Goal: Information Seeking & Learning: Find specific fact

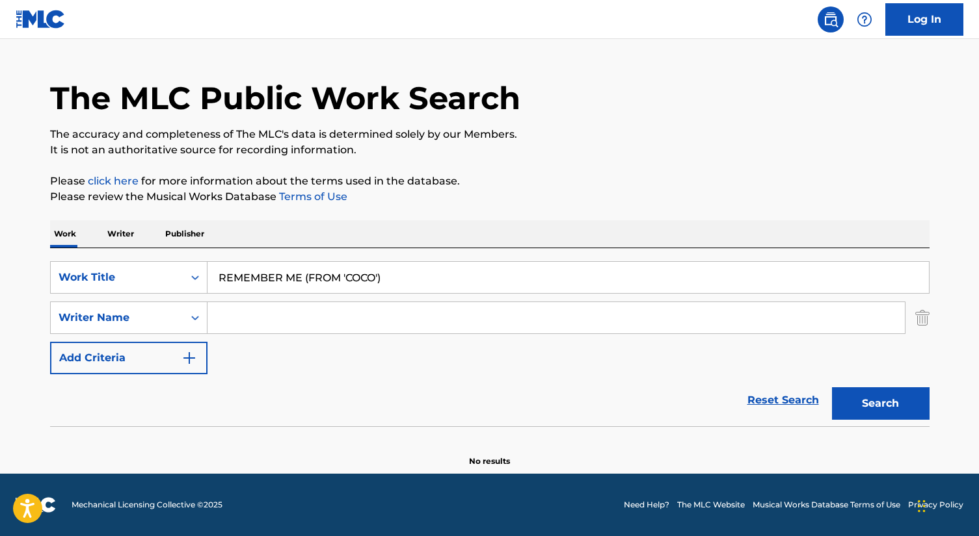
click at [256, 319] on input "Search Form" at bounding box center [555, 317] width 697 height 31
type input "[PERSON_NAME]"
click at [832, 388] on button "Search" at bounding box center [881, 404] width 98 height 33
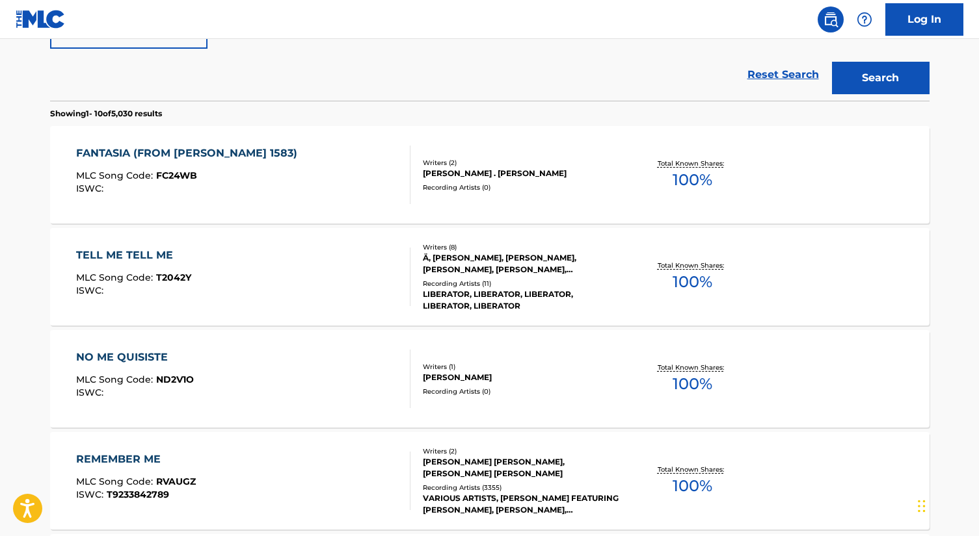
scroll to position [253, 0]
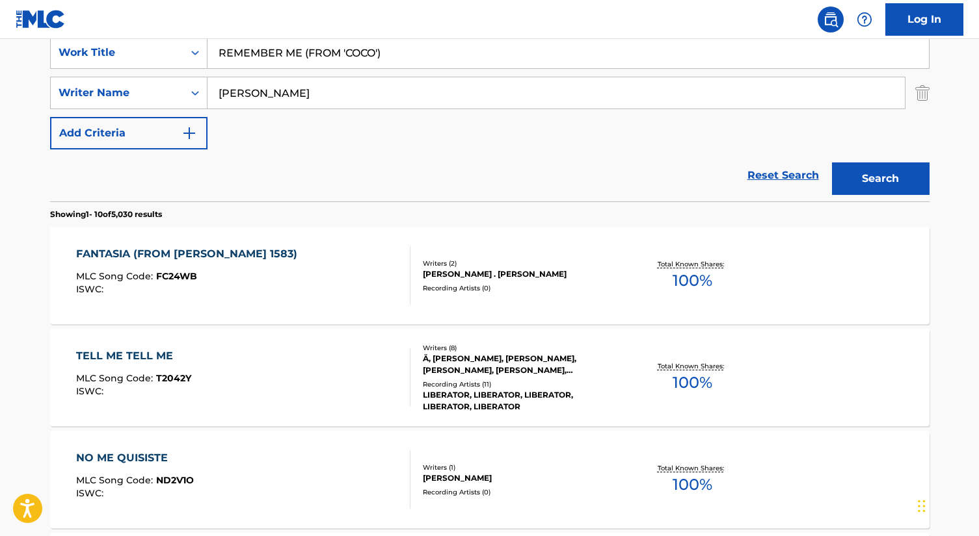
drag, startPoint x: 306, startPoint y: 54, endPoint x: 479, endPoint y: 54, distance: 173.0
click at [477, 54] on input "REMEMBER ME (FROM 'COCO')" at bounding box center [567, 52] width 721 height 31
type input "REMEMBER ME"
click at [213, 91] on input "[PERSON_NAME]" at bounding box center [555, 92] width 697 height 31
click at [832, 163] on button "Search" at bounding box center [881, 179] width 98 height 33
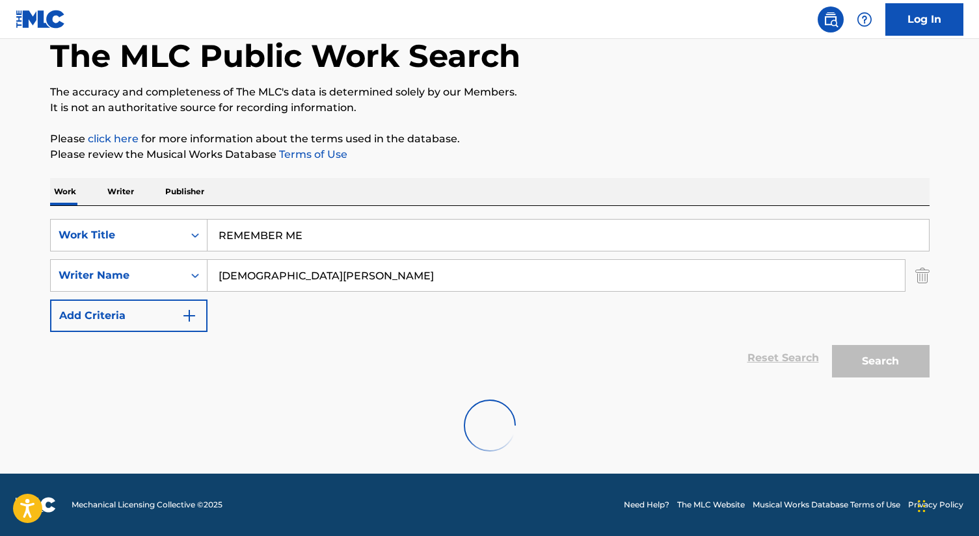
scroll to position [28, 0]
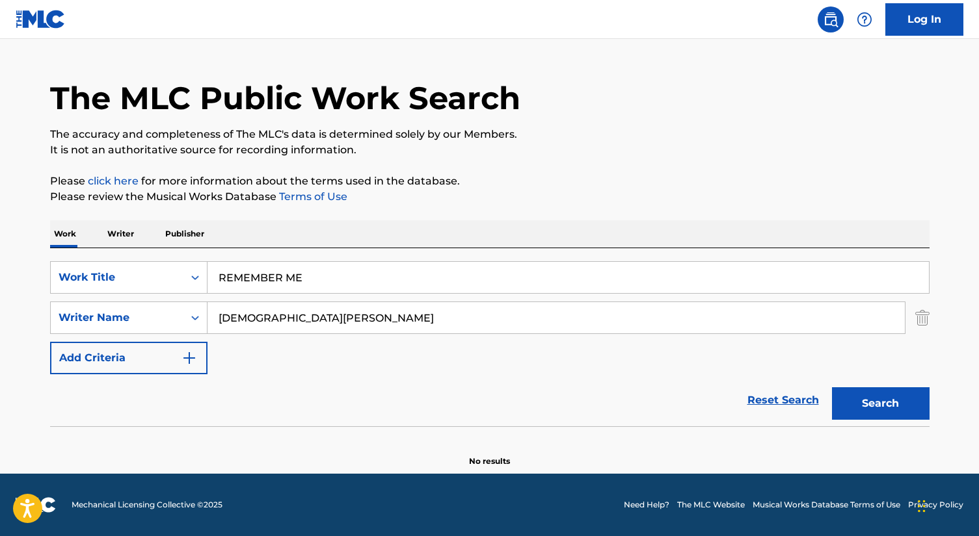
click at [252, 310] on input "[DEMOGRAPHIC_DATA][PERSON_NAME]" at bounding box center [555, 317] width 697 height 31
type input "[PERSON_NAME]"
click at [832, 388] on button "Search" at bounding box center [881, 404] width 98 height 33
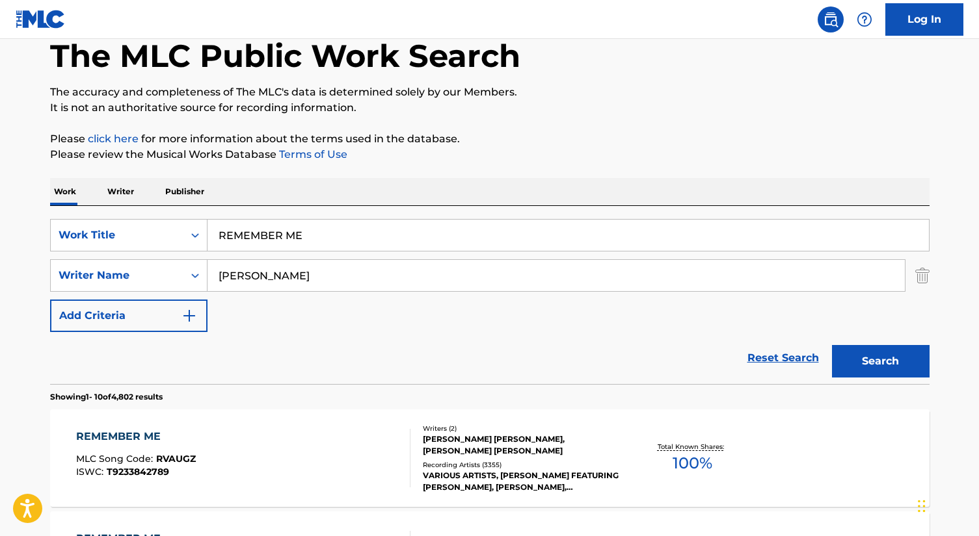
scroll to position [253, 0]
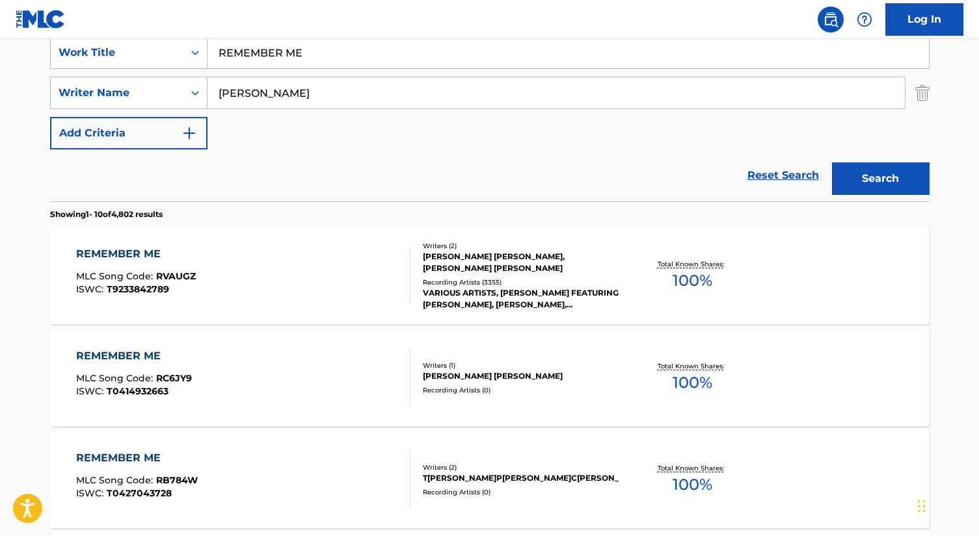
click at [317, 282] on div "REMEMBER ME MLC Song Code : RVAUGZ ISWC : T9233842789" at bounding box center [243, 275] width 334 height 59
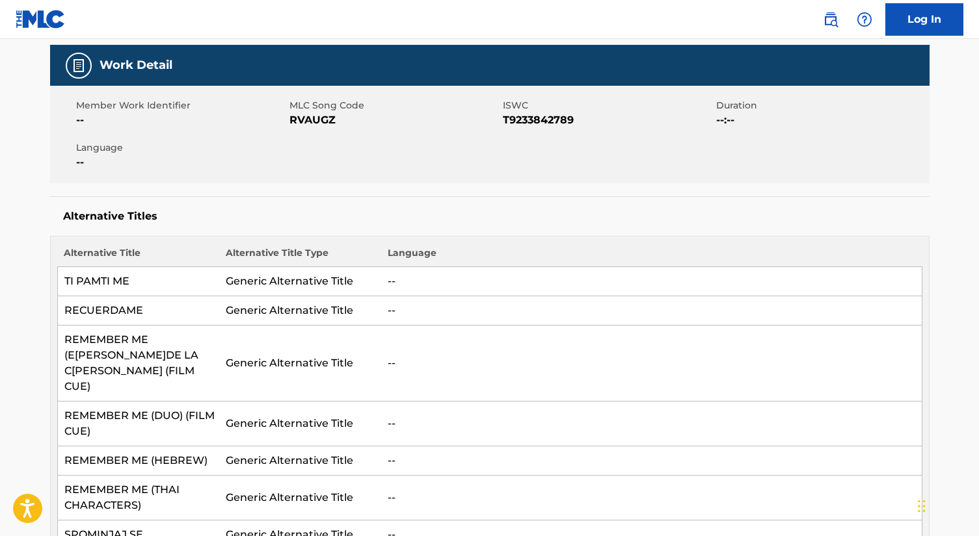
scroll to position [142, 0]
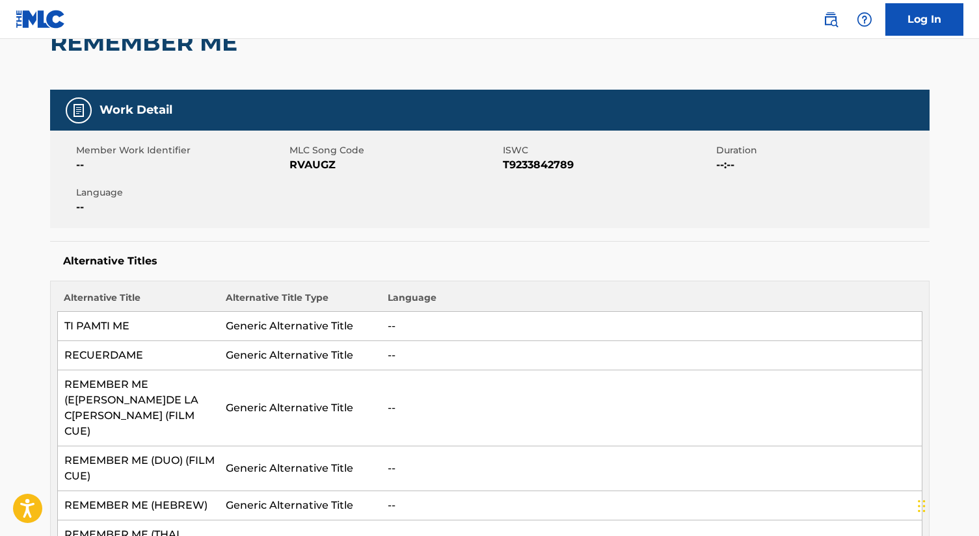
click at [570, 160] on span "T9233842789" at bounding box center [608, 165] width 210 height 16
click at [538, 166] on span "T9233842789" at bounding box center [608, 165] width 210 height 16
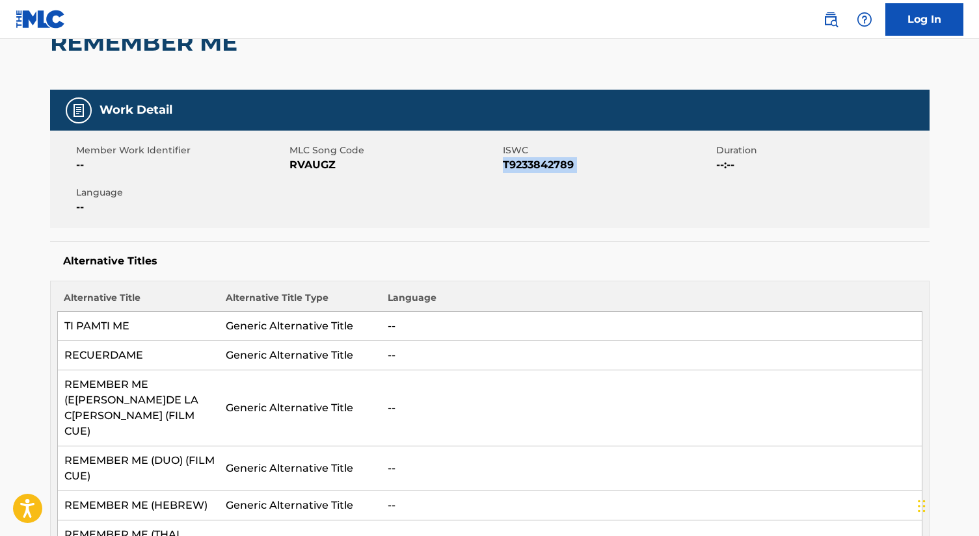
copy span "T9233842789"
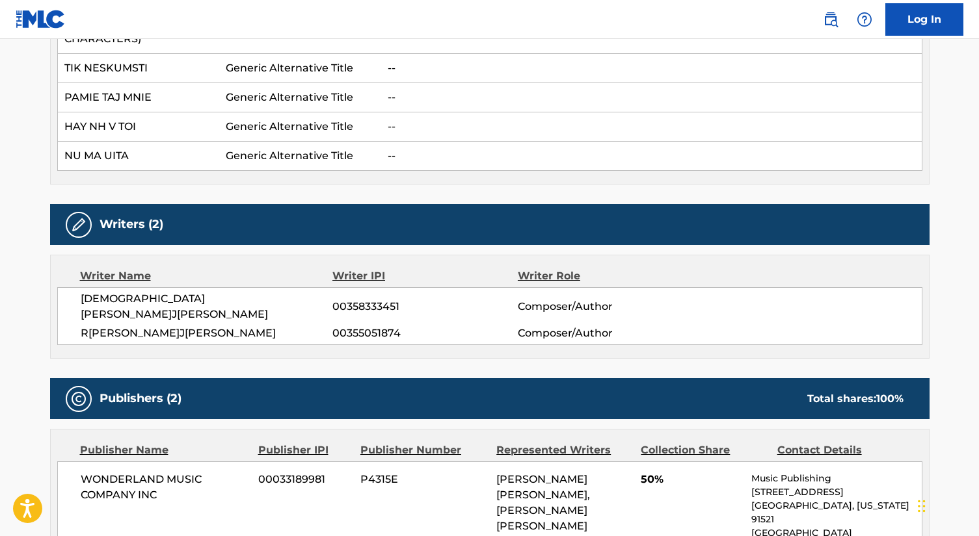
scroll to position [2001, 0]
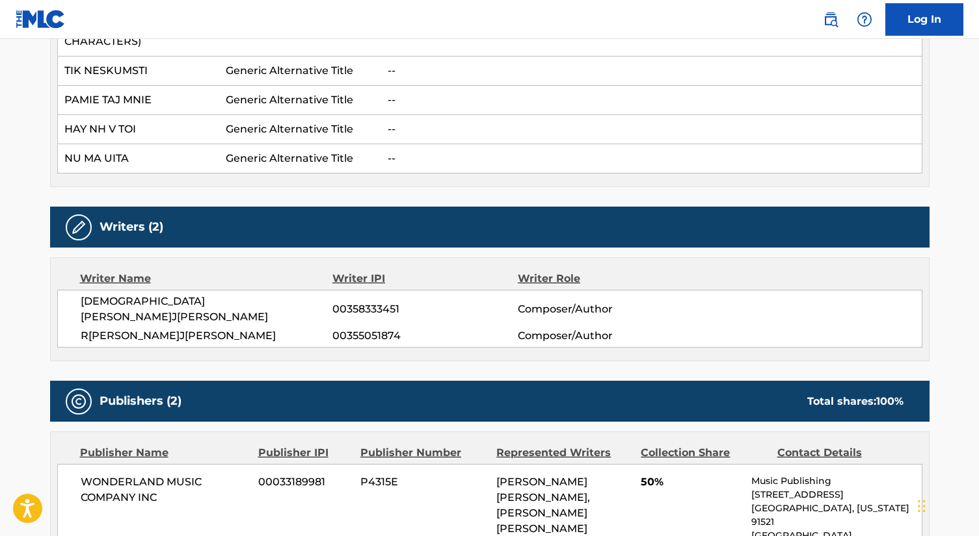
click at [126, 290] on div "K[PERSON_NAME]J[PERSON_NAME]00358333451 Composer/Author R[PERSON_NAME]J[PERSON_…" at bounding box center [489, 319] width 865 height 58
copy div "[DEMOGRAPHIC_DATA][PERSON_NAME]J[PERSON_NAME]"
click at [169, 328] on span "R[PERSON_NAME]J[PERSON_NAME]" at bounding box center [207, 336] width 252 height 16
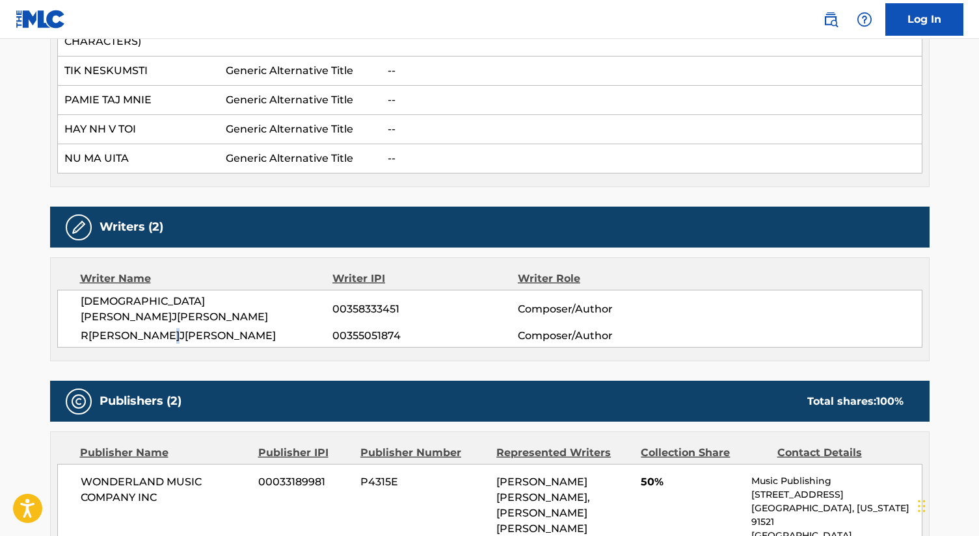
click at [169, 328] on span "R[PERSON_NAME]J[PERSON_NAME]" at bounding box center [207, 336] width 252 height 16
copy div "R[PERSON_NAME]J[PERSON_NAME]"
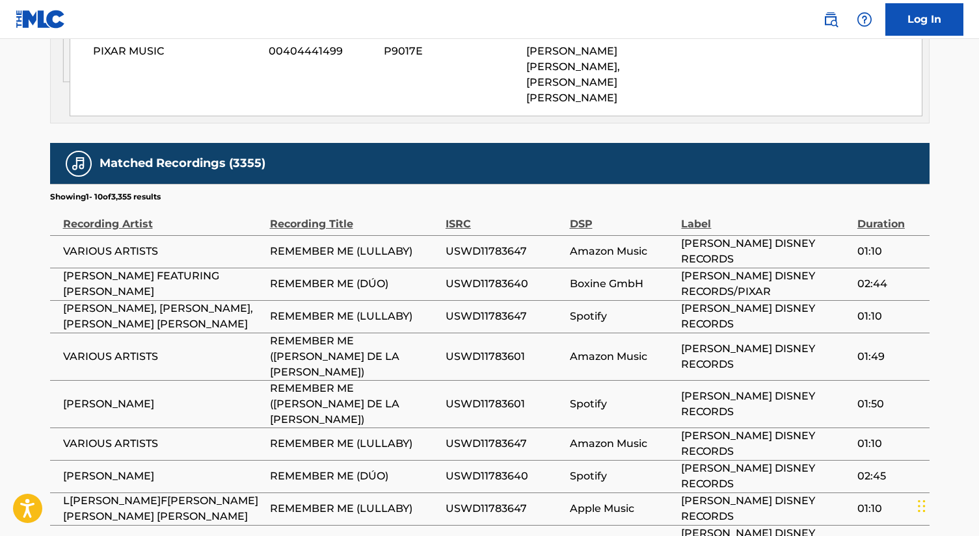
scroll to position [2736, 0]
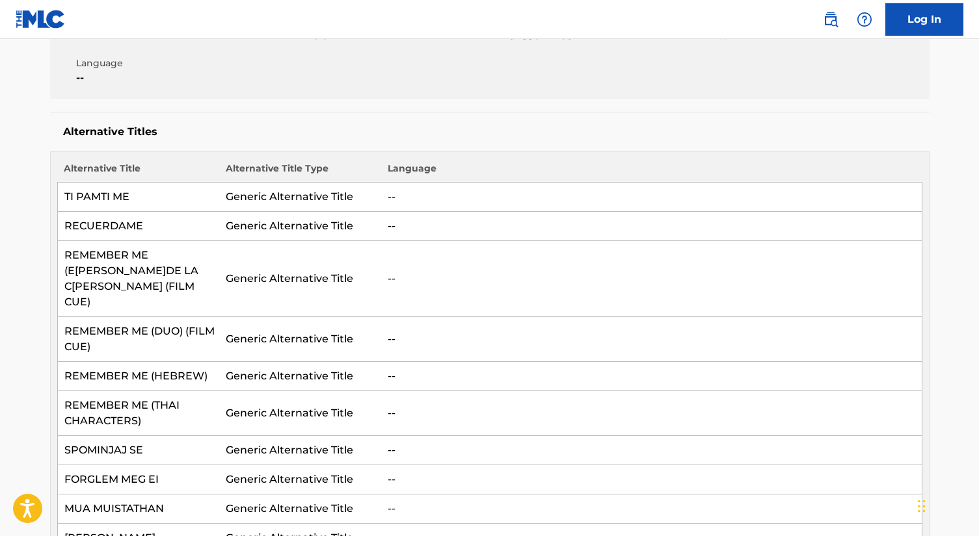
scroll to position [0, 0]
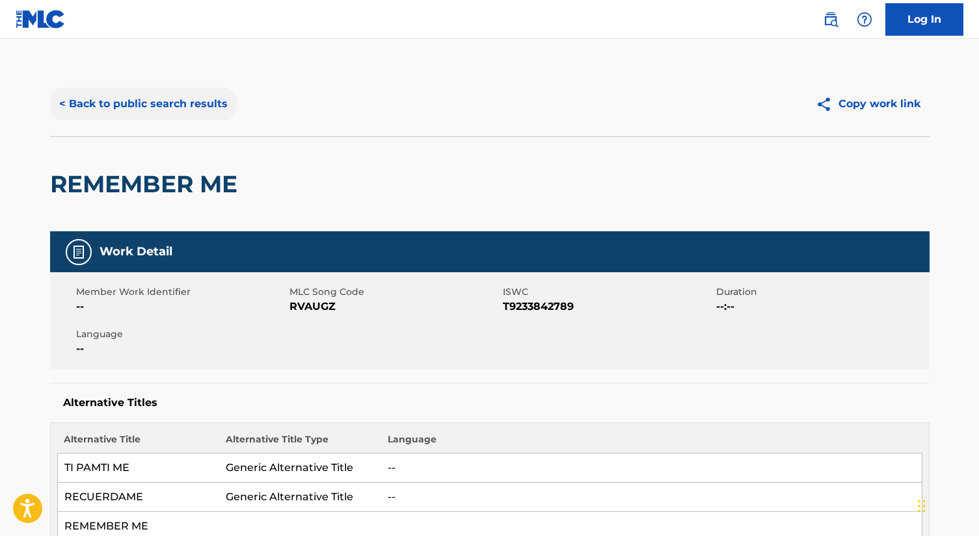
click at [125, 99] on button "< Back to public search results" at bounding box center [143, 104] width 187 height 33
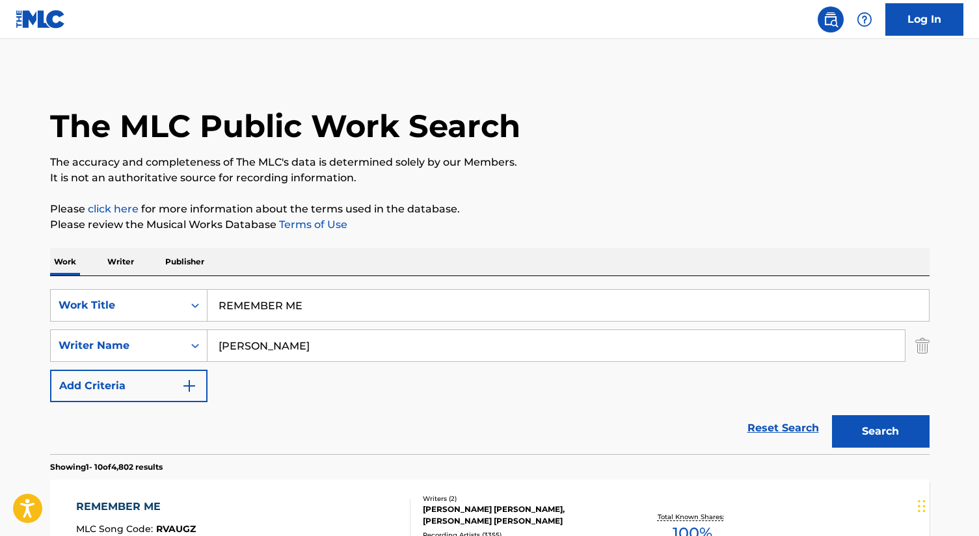
scroll to position [251, 0]
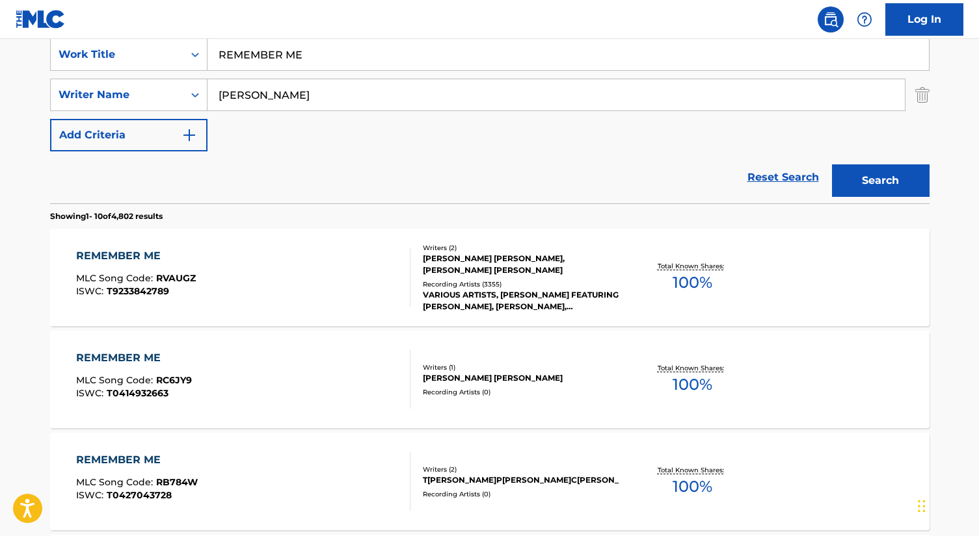
click at [269, 59] on input "REMEMBER ME" at bounding box center [567, 54] width 721 height 31
paste input "BLACKOUT"
type input "BLACKOUT"
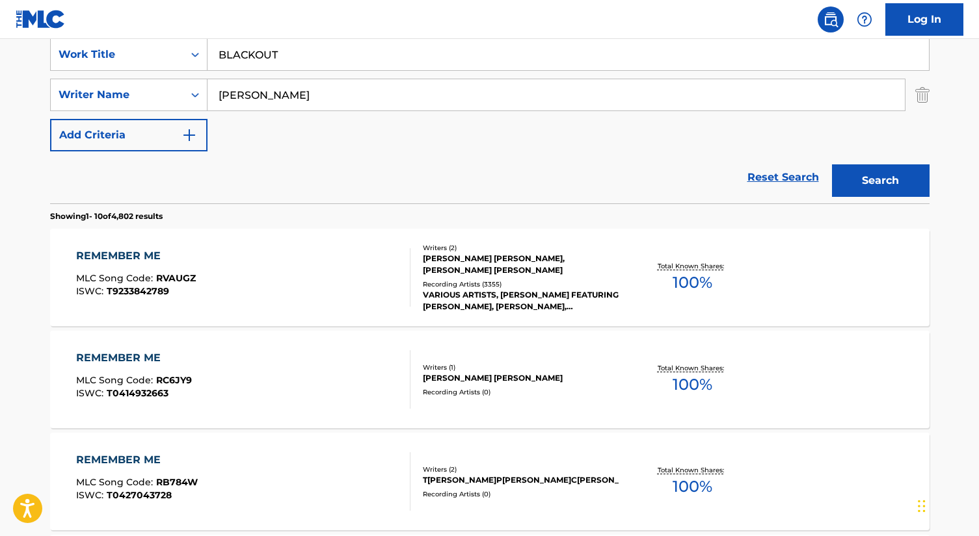
type input "[PERSON_NAME]"
click at [832, 165] on button "Search" at bounding box center [881, 181] width 98 height 33
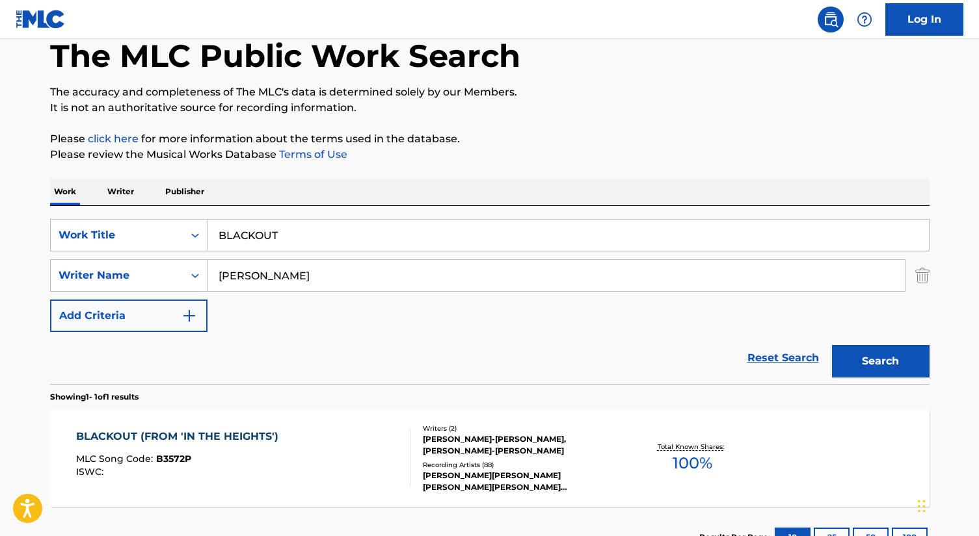
scroll to position [171, 0]
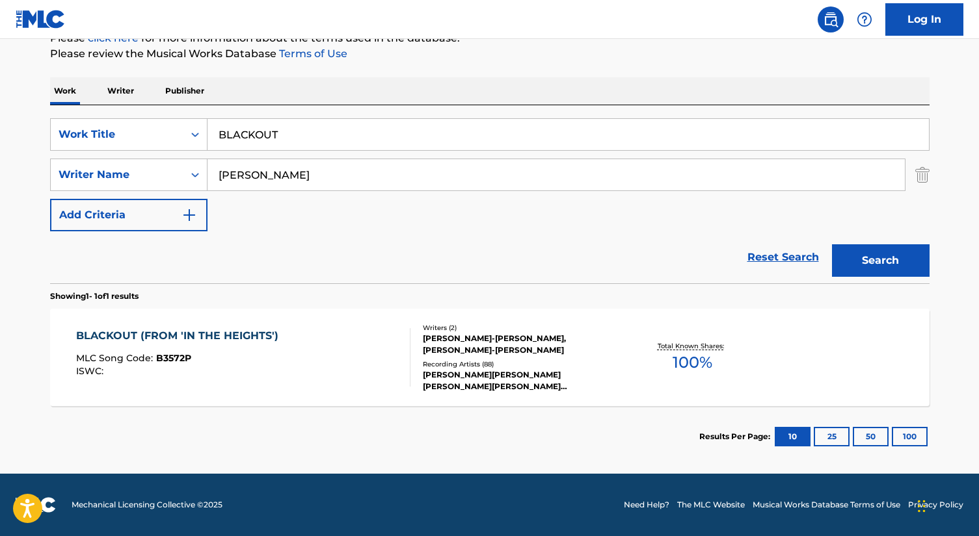
click at [222, 332] on div "BLACKOUT (FROM 'IN THE HEIGHTS')" at bounding box center [180, 336] width 209 height 16
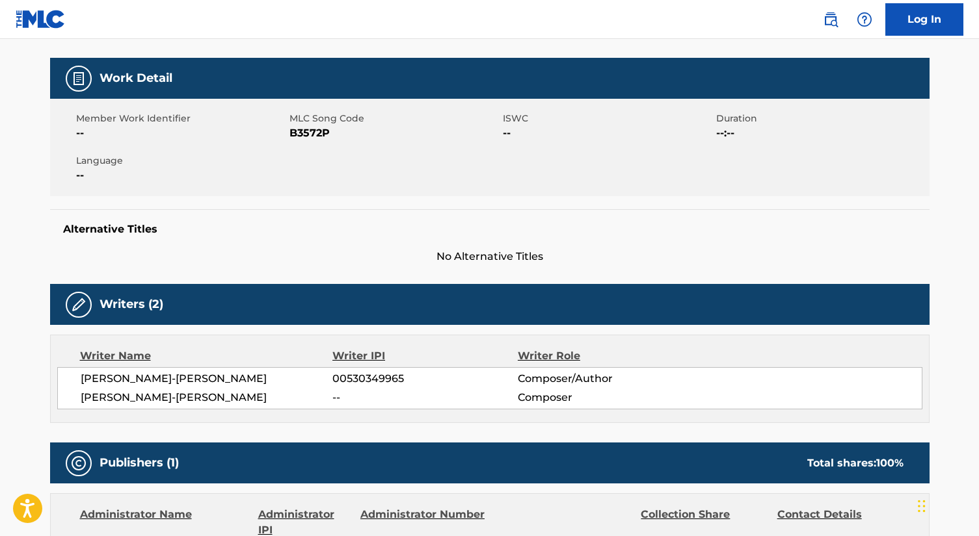
scroll to position [177, 0]
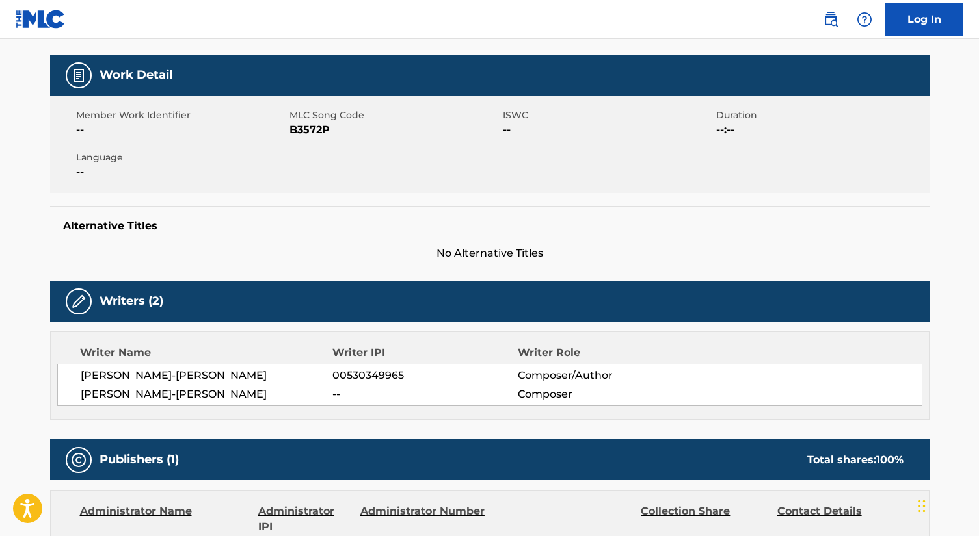
click at [310, 132] on span "B3572P" at bounding box center [394, 130] width 210 height 16
copy span "B3572P"
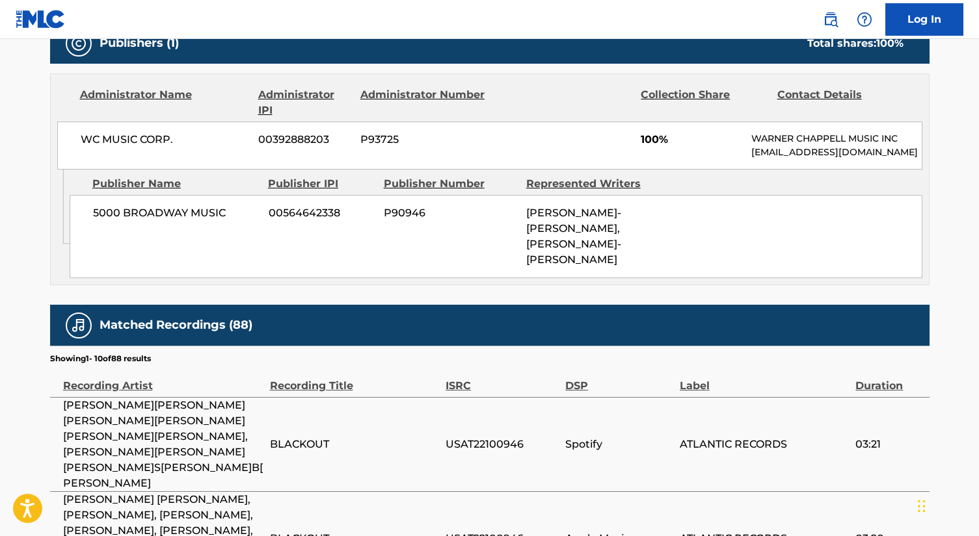
scroll to position [585, 0]
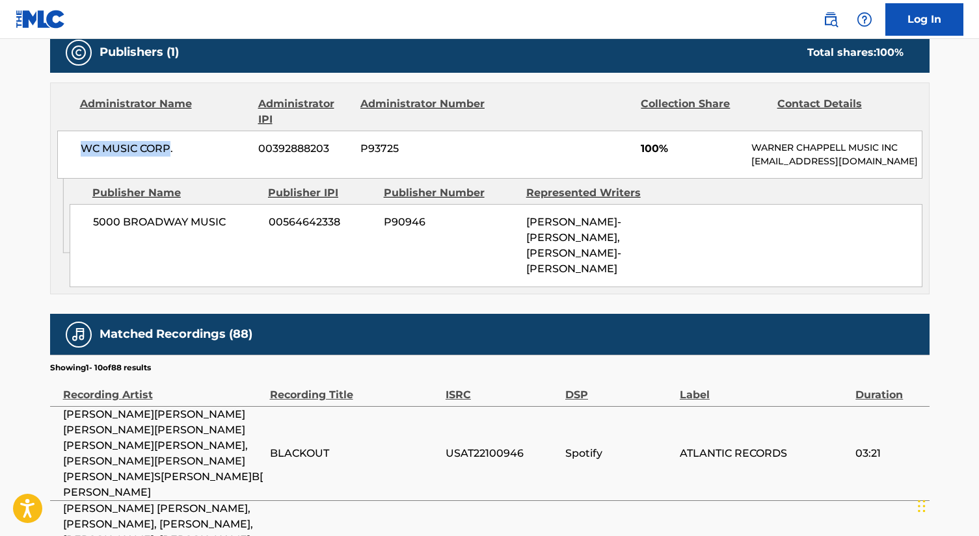
drag, startPoint x: 83, startPoint y: 144, endPoint x: 166, endPoint y: 144, distance: 83.9
click at [166, 144] on span "WC MUSIC CORP." at bounding box center [165, 149] width 168 height 16
copy span "WC MUSIC CORP"
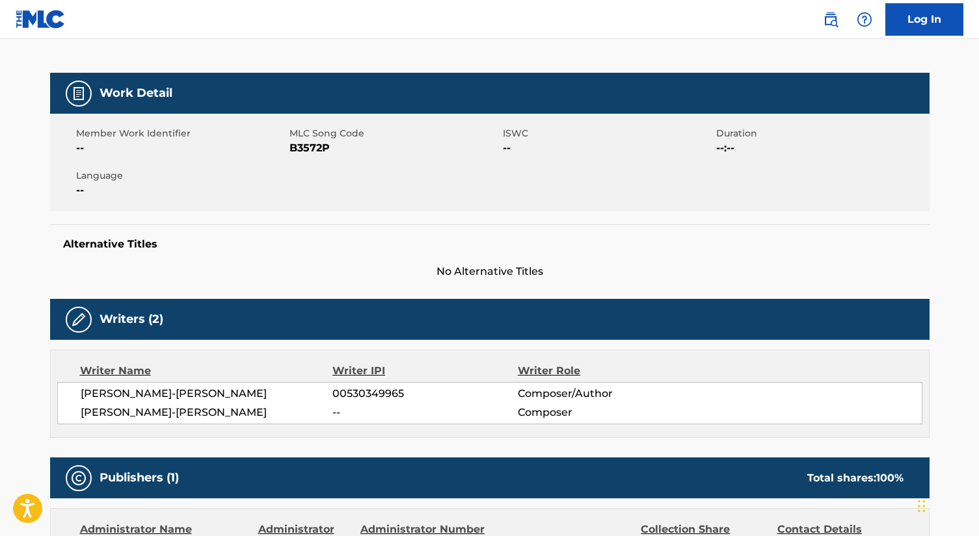
scroll to position [0, 0]
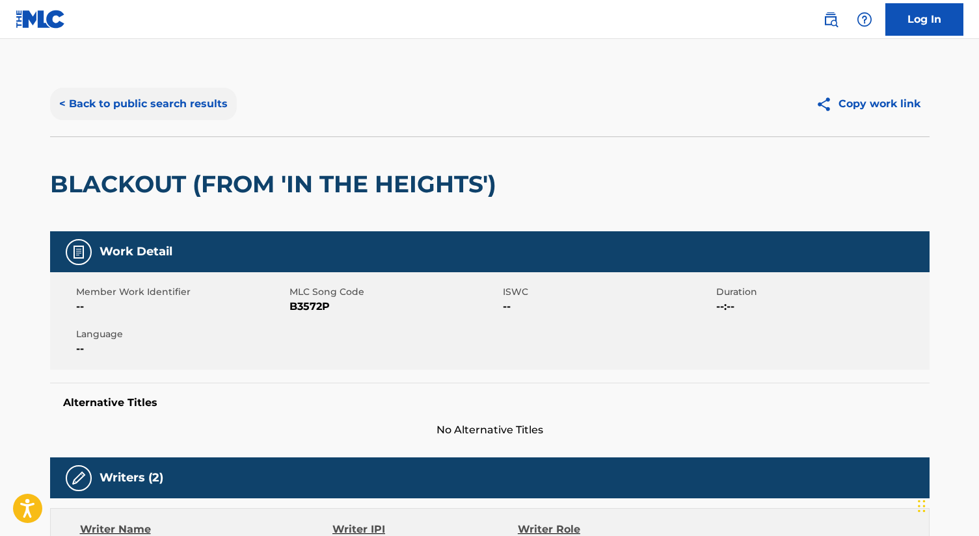
click at [169, 108] on button "< Back to public search results" at bounding box center [143, 104] width 187 height 33
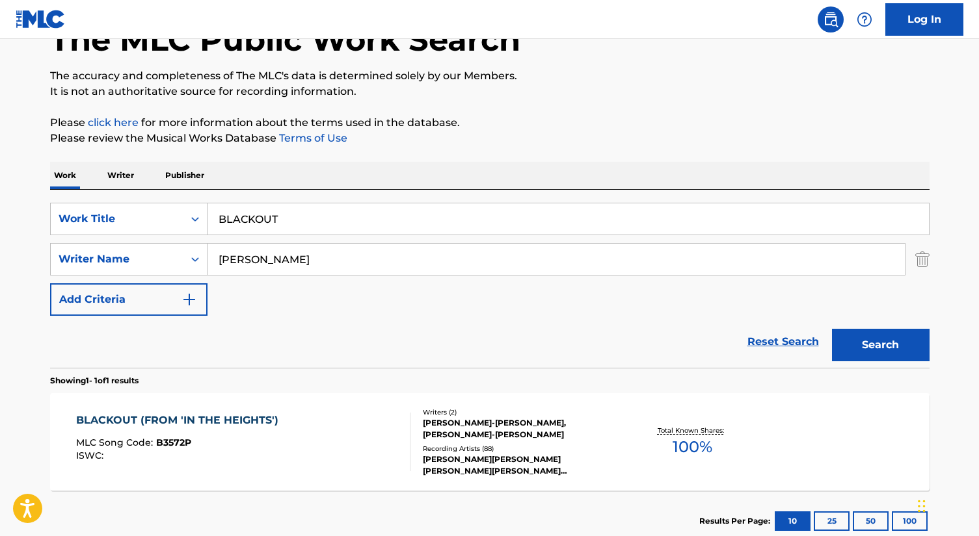
scroll to position [86, 0]
click at [267, 212] on input "BLACKOUT" at bounding box center [567, 219] width 721 height 31
paste input "WHERE YOU ARE"
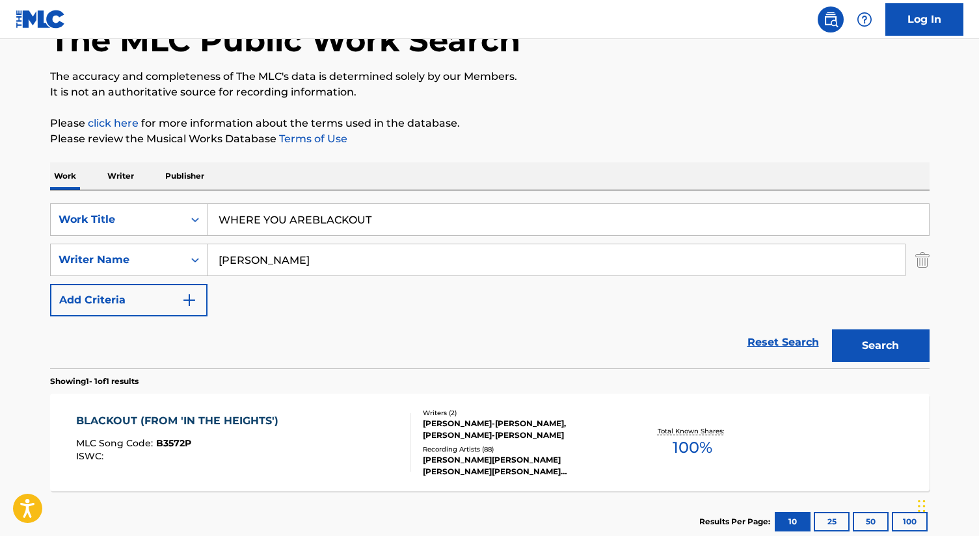
click at [267, 212] on input "WHERE YOU AREBLACKOUT" at bounding box center [567, 219] width 721 height 31
click at [267, 215] on input "WHERE YOU AREBLACKOUT" at bounding box center [567, 219] width 721 height 31
paste input "WHERE YOU ARE"
click at [267, 215] on input "WHERE WHERE YOU ARE AREBLACKOUT" at bounding box center [567, 219] width 721 height 31
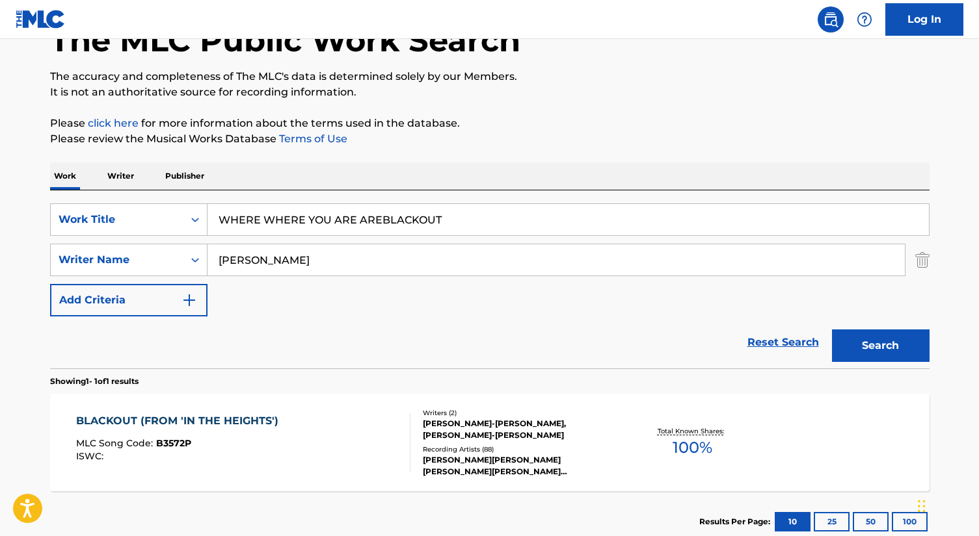
click at [267, 215] on input "WHERE WHERE YOU ARE AREBLACKOUT" at bounding box center [567, 219] width 721 height 31
paste input "YOU ARE"
type input "WHERE YOU ARE"
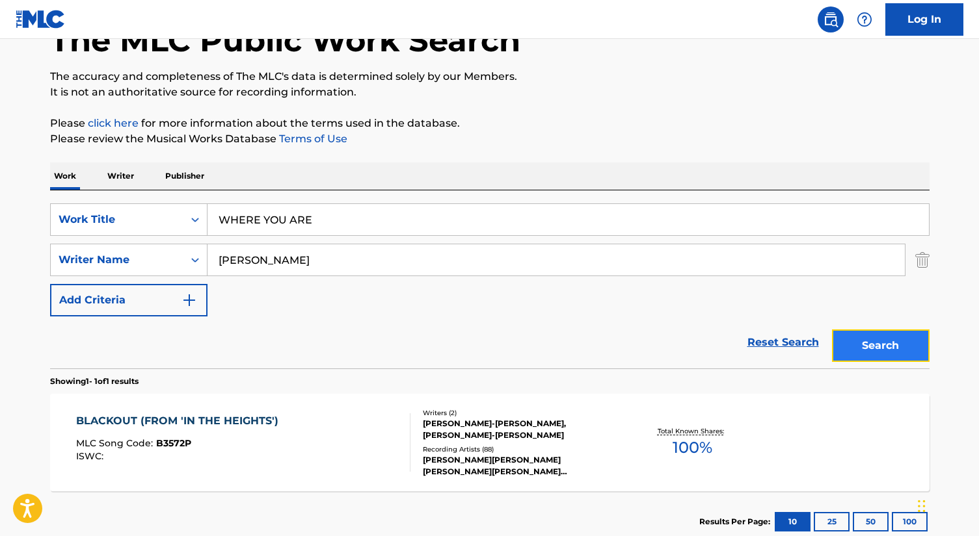
click at [873, 343] on button "Search" at bounding box center [881, 346] width 98 height 33
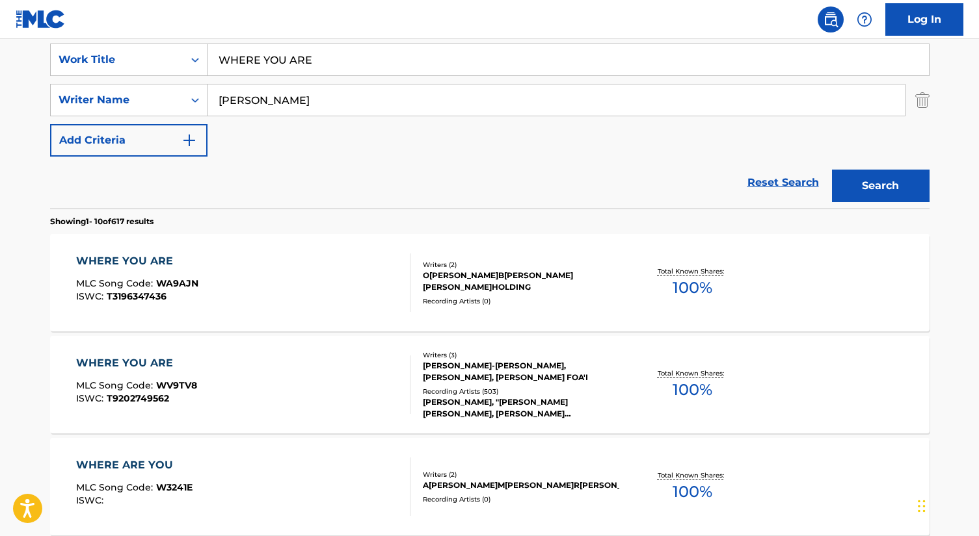
scroll to position [247, 0]
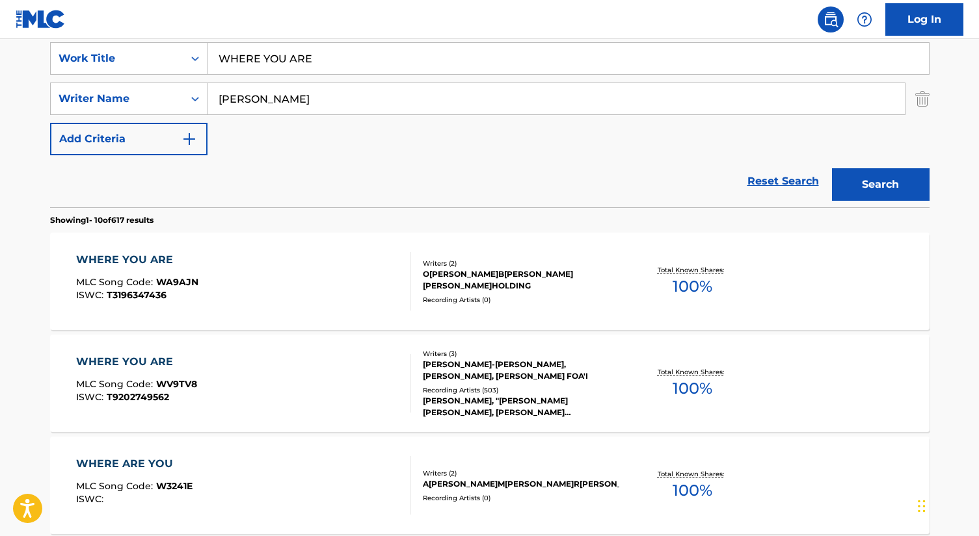
click at [306, 380] on div "WHERE YOU ARE MLC Song Code : WV9TV8 ISWC : T9202749562" at bounding box center [243, 383] width 334 height 59
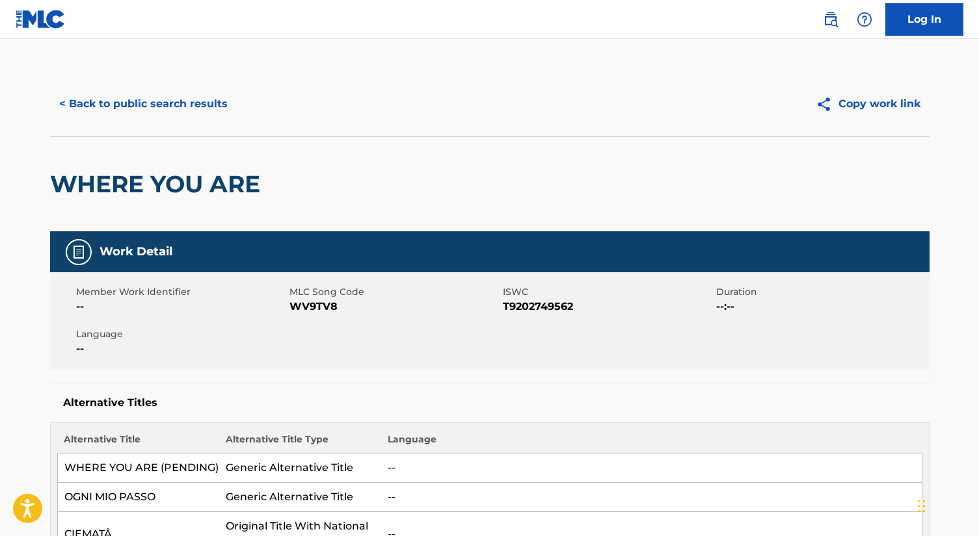
click at [330, 304] on span "WV9TV8" at bounding box center [394, 307] width 210 height 16
copy span "WV9TV8"
click at [558, 309] on span "T9202749562" at bounding box center [608, 307] width 210 height 16
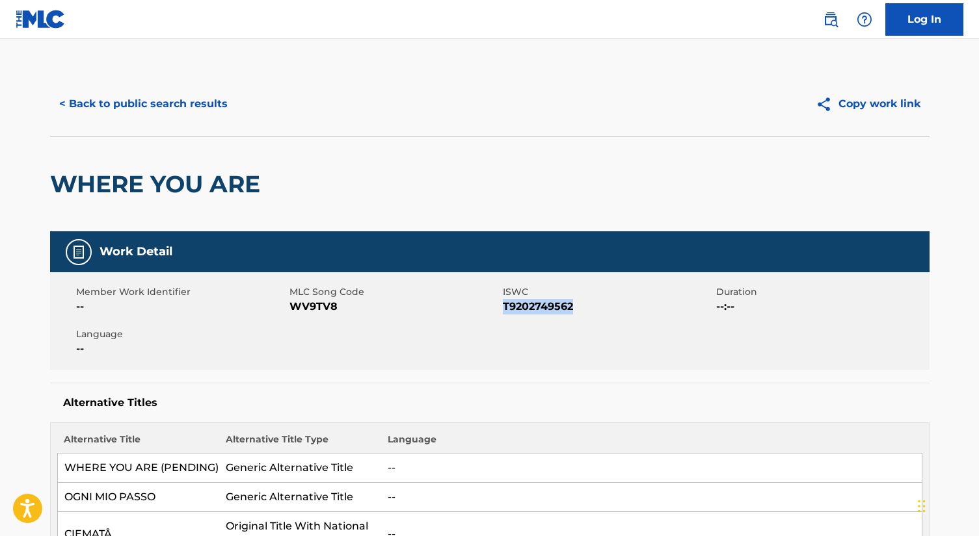
copy span "T9202749562"
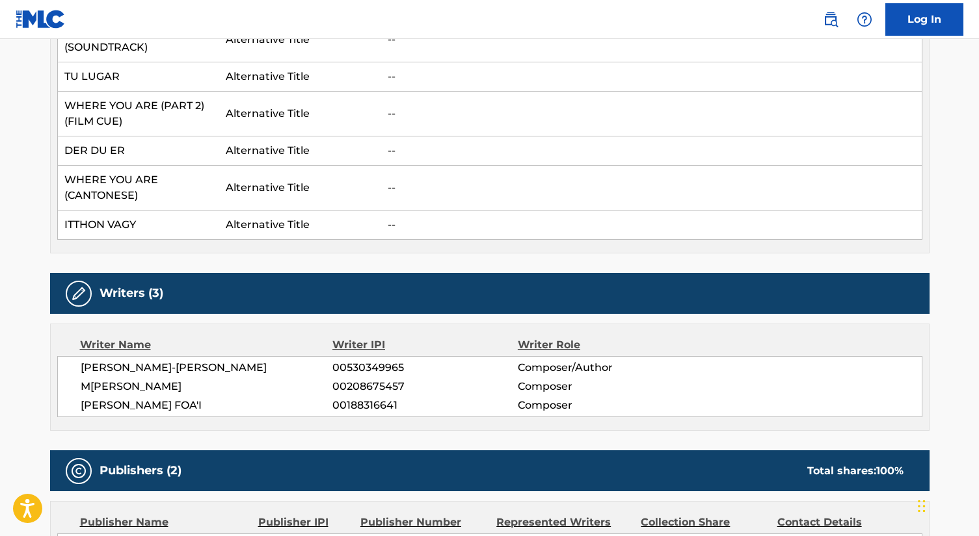
scroll to position [2512, 0]
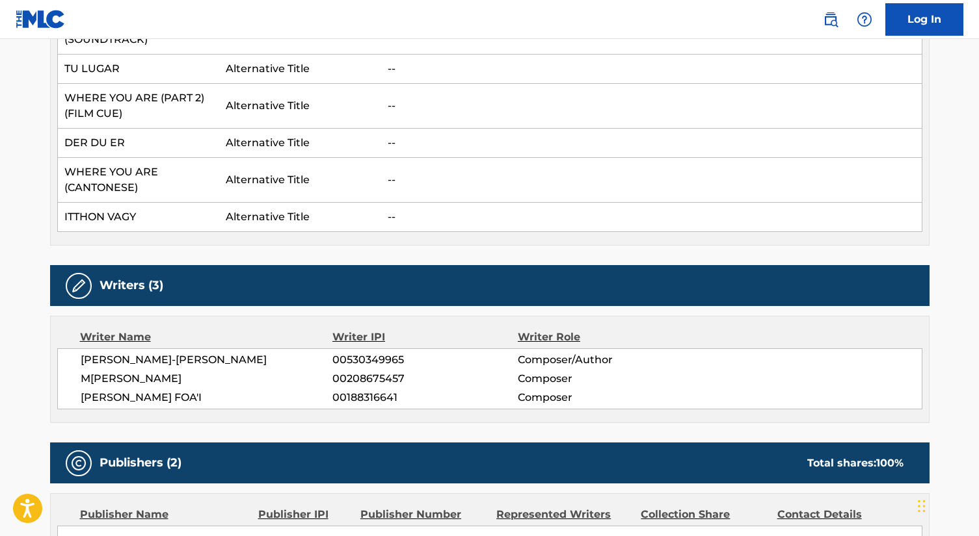
click at [129, 352] on span "[PERSON_NAME]-[PERSON_NAME]" at bounding box center [207, 360] width 252 height 16
copy div "[PERSON_NAME]-[PERSON_NAME]"
click at [155, 371] on span "M[PERSON_NAME]" at bounding box center [207, 379] width 252 height 16
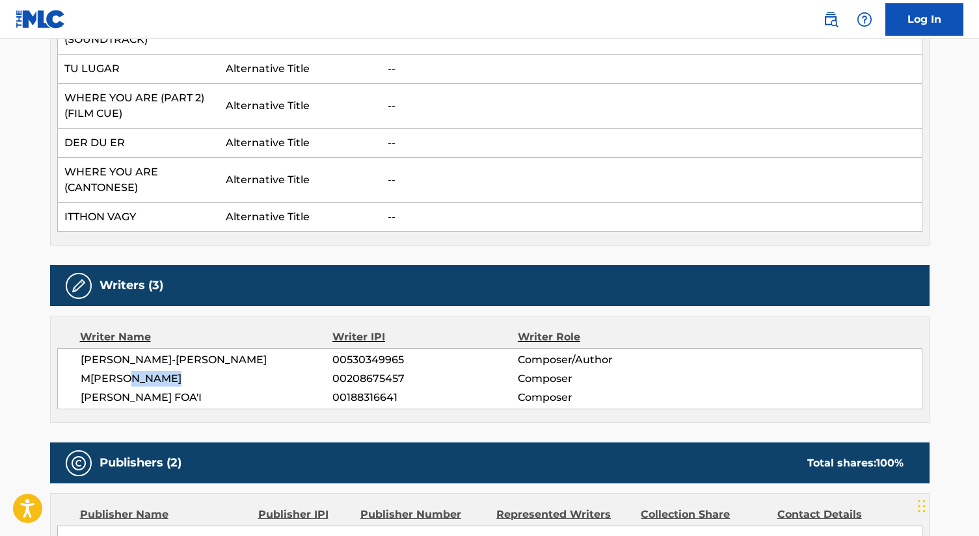
click at [155, 371] on span "M[PERSON_NAME]" at bounding box center [207, 379] width 252 height 16
copy div "M[PERSON_NAME]"
click at [137, 390] on span "[PERSON_NAME] FOA'I" at bounding box center [207, 398] width 252 height 16
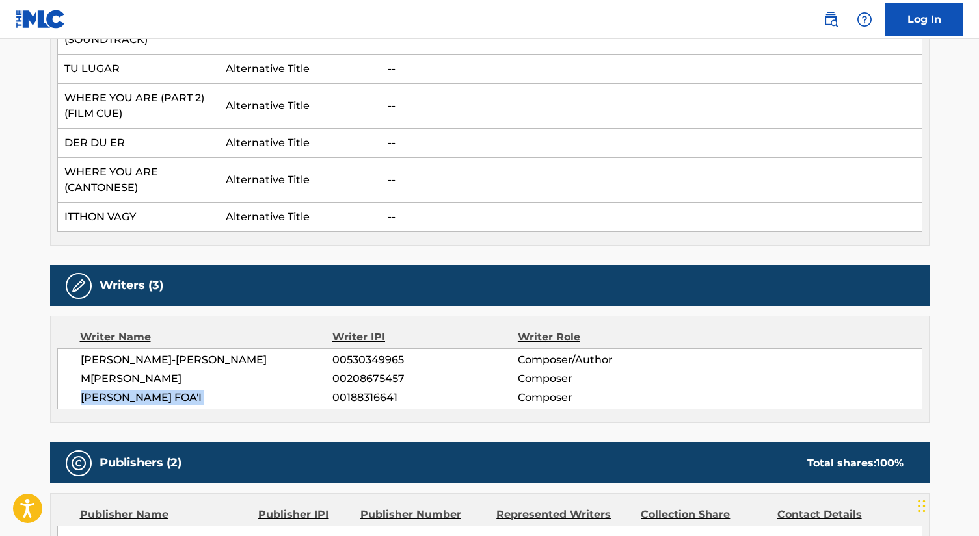
click at [137, 390] on span "[PERSON_NAME] FOA'I" at bounding box center [207, 398] width 252 height 16
copy div "[PERSON_NAME] FOA'I"
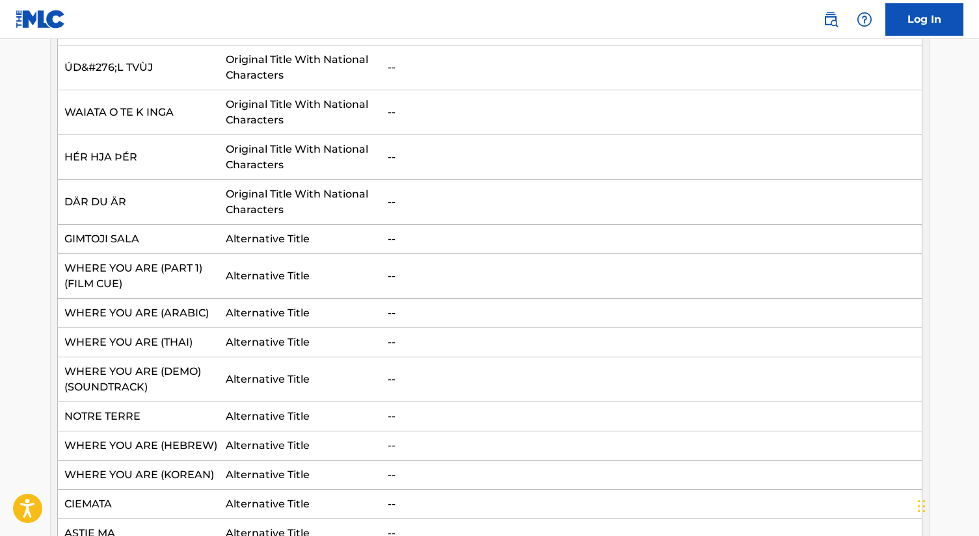
scroll to position [0, 0]
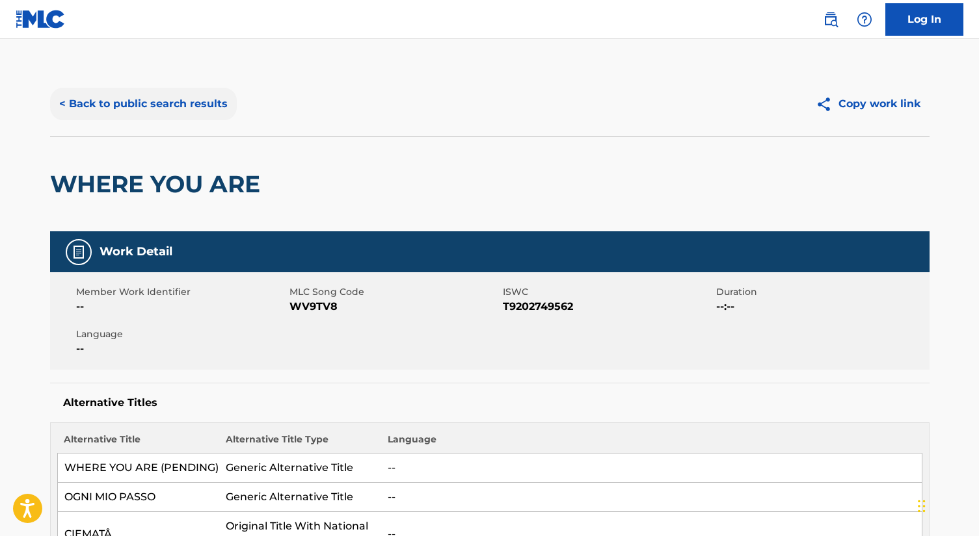
click at [170, 119] on button "< Back to public search results" at bounding box center [143, 104] width 187 height 33
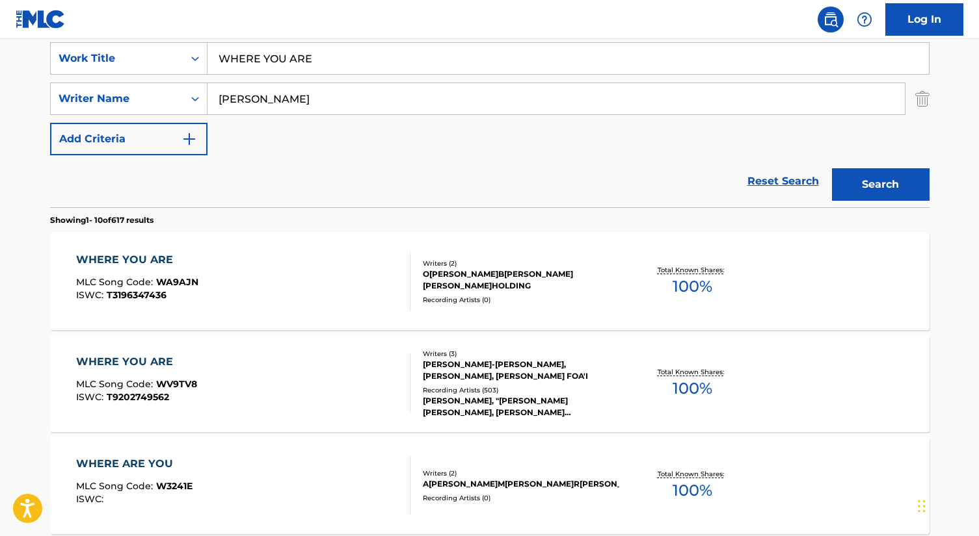
click at [289, 51] on input "WHERE YOU ARE" at bounding box center [567, 58] width 721 height 31
paste input "SOMEWHE"
type input "SOMEWHERE"
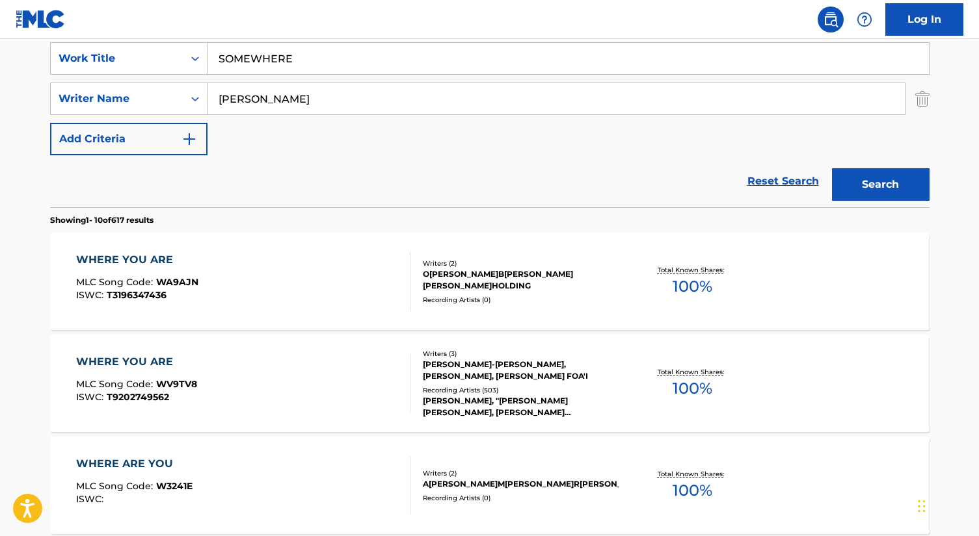
type input "[PERSON_NAME]"
click at [832, 168] on button "Search" at bounding box center [881, 184] width 98 height 33
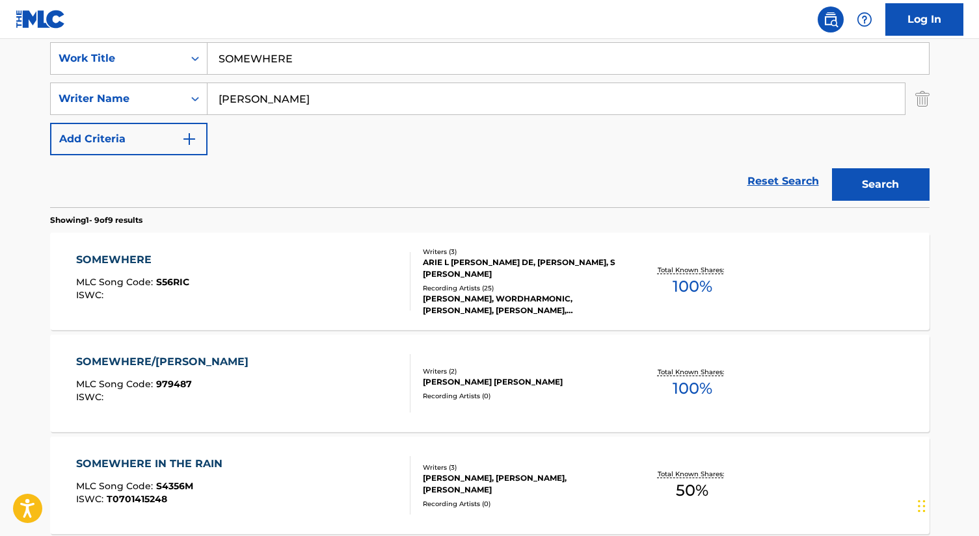
click at [211, 292] on div "SOMEWHERE MLC Song Code : S56RIC ISWC :" at bounding box center [243, 281] width 334 height 59
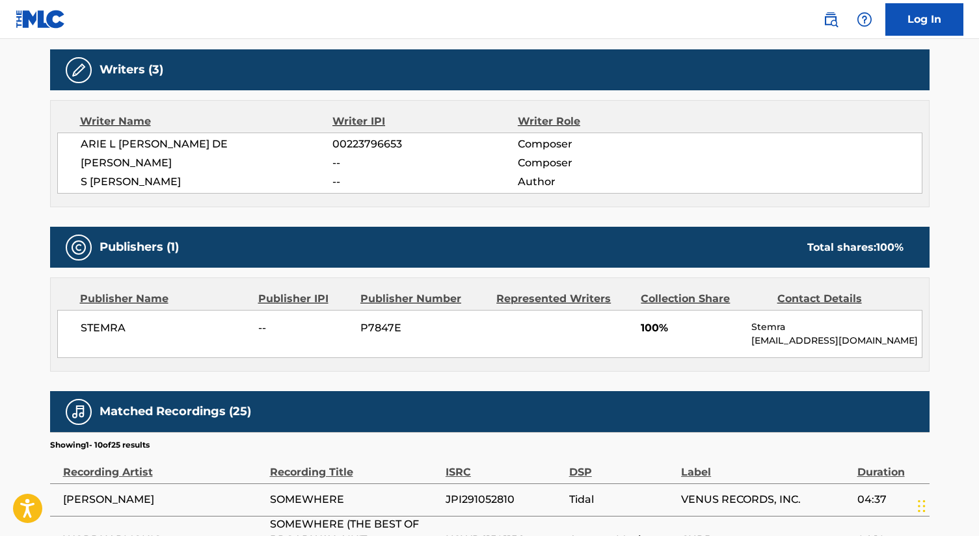
scroll to position [432, 0]
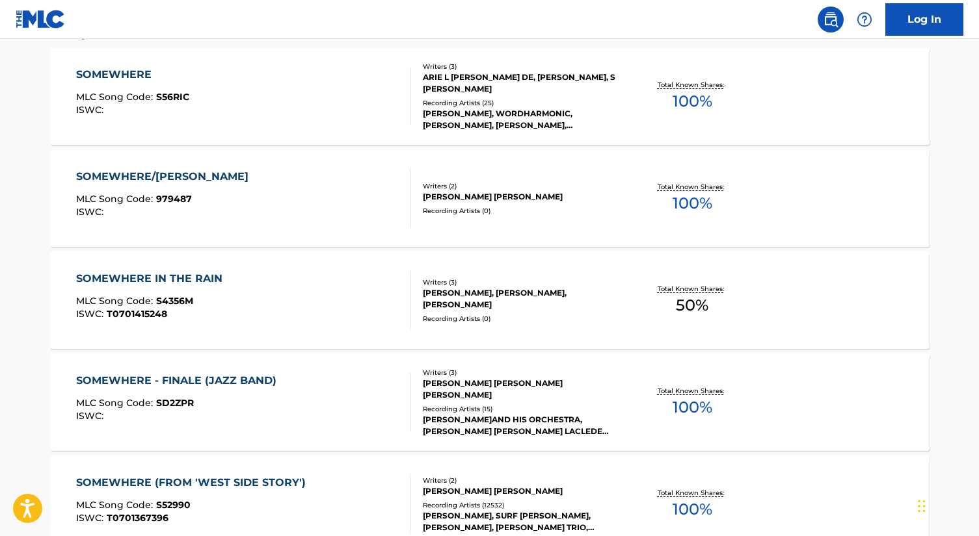
scroll to position [247, 0]
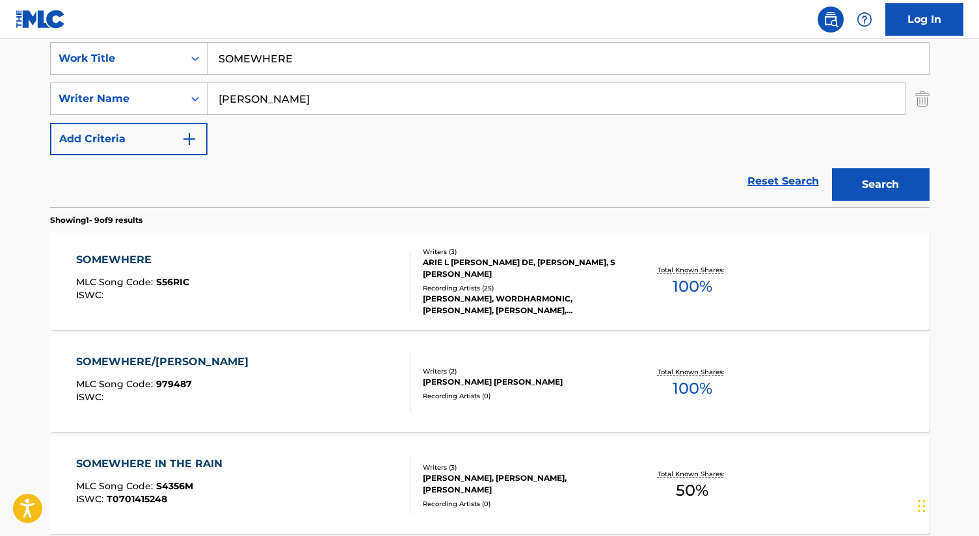
click at [287, 401] on div "SOMEWHERE/[PERSON_NAME] MLC Song Code : 979487 ISWC :" at bounding box center [243, 383] width 334 height 59
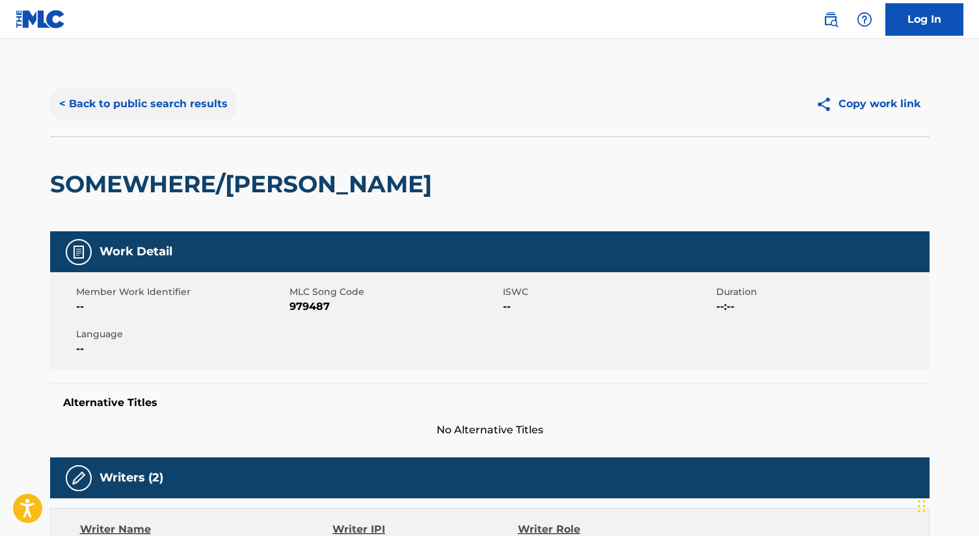
click at [77, 99] on button "< Back to public search results" at bounding box center [143, 104] width 187 height 33
